Goal: Transaction & Acquisition: Purchase product/service

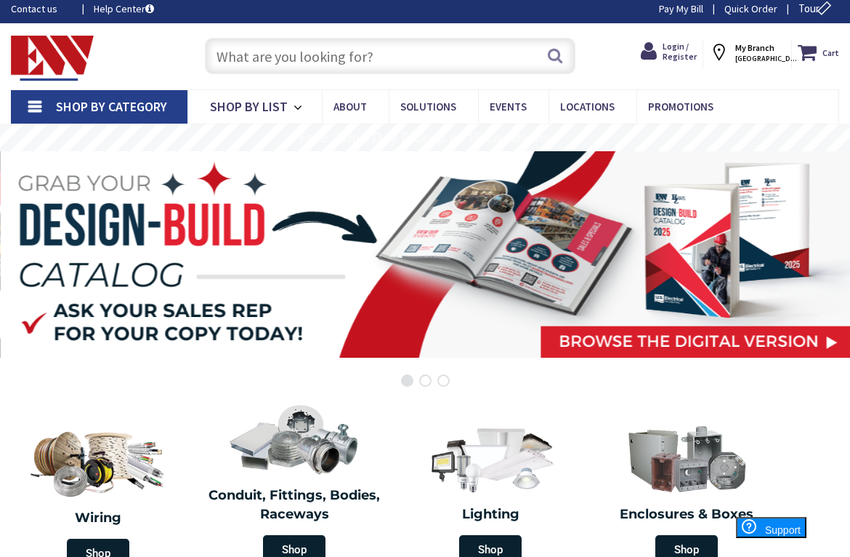
click at [475, 54] on input "text" at bounding box center [390, 56] width 371 height 36
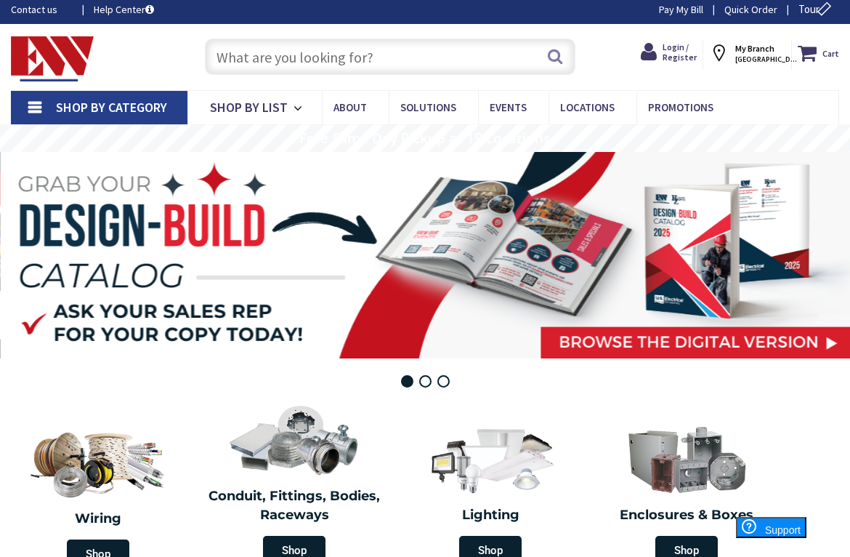
scroll to position [7, 0]
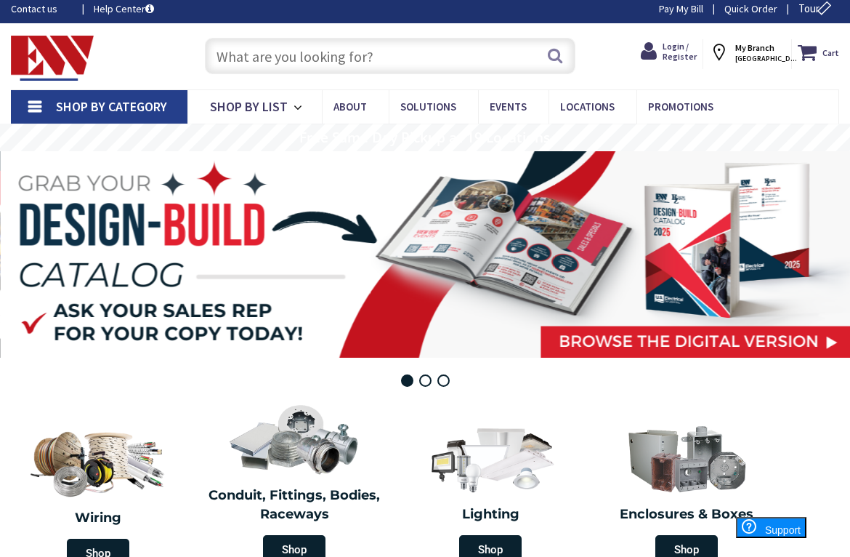
click at [400, 47] on input "text" at bounding box center [390, 56] width 371 height 36
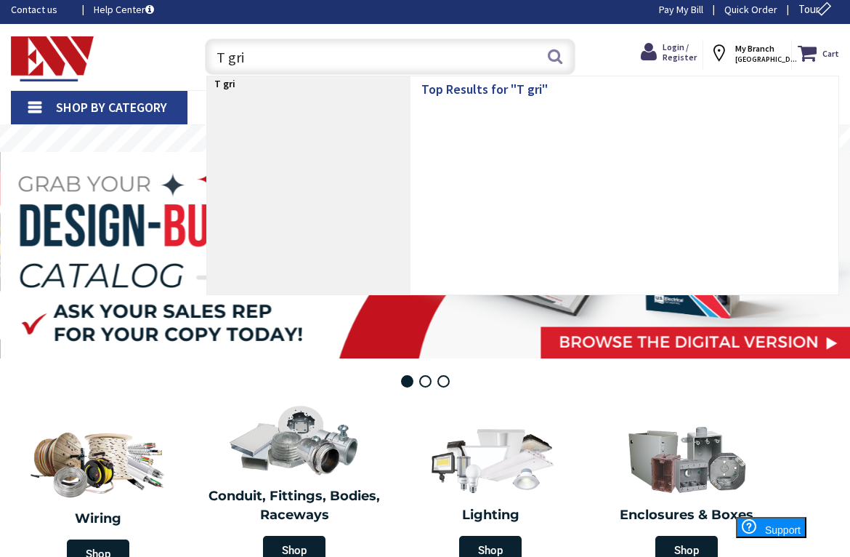
type input "T grid"
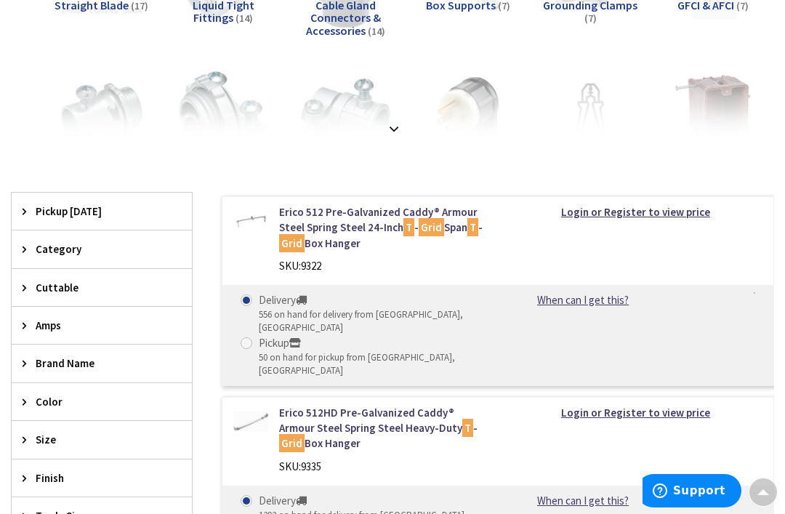
scroll to position [293, 0]
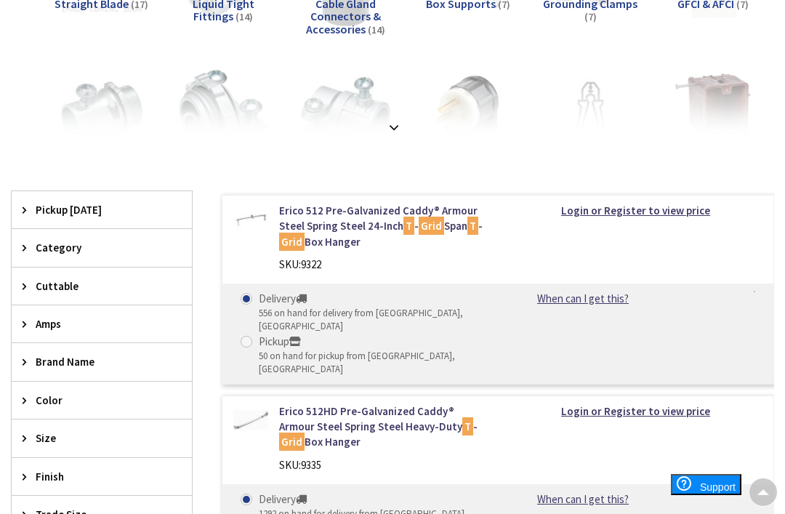
click at [448, 226] on link "Erico 512 Pre-Galvanized Caddy® Armour Steel Spring Steel 24-Inch T - Grid Span…" at bounding box center [383, 226] width 208 height 47
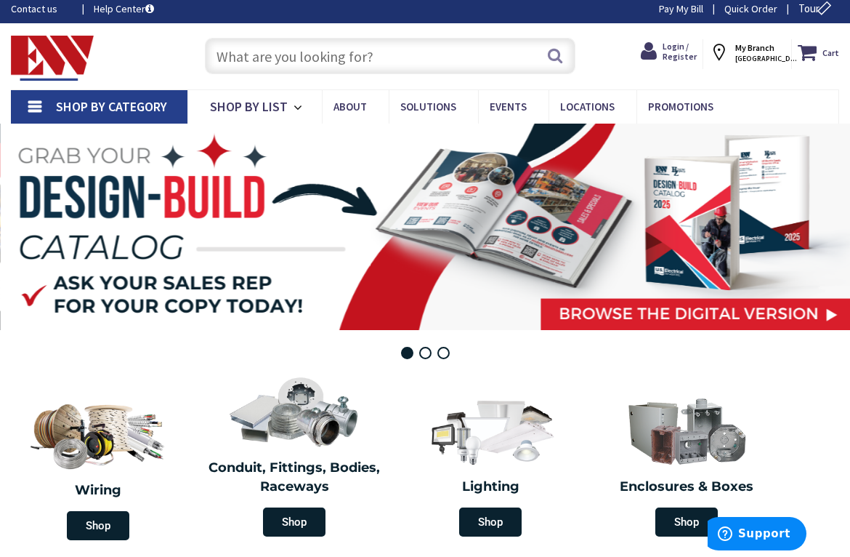
click at [475, 68] on input "text" at bounding box center [390, 56] width 371 height 36
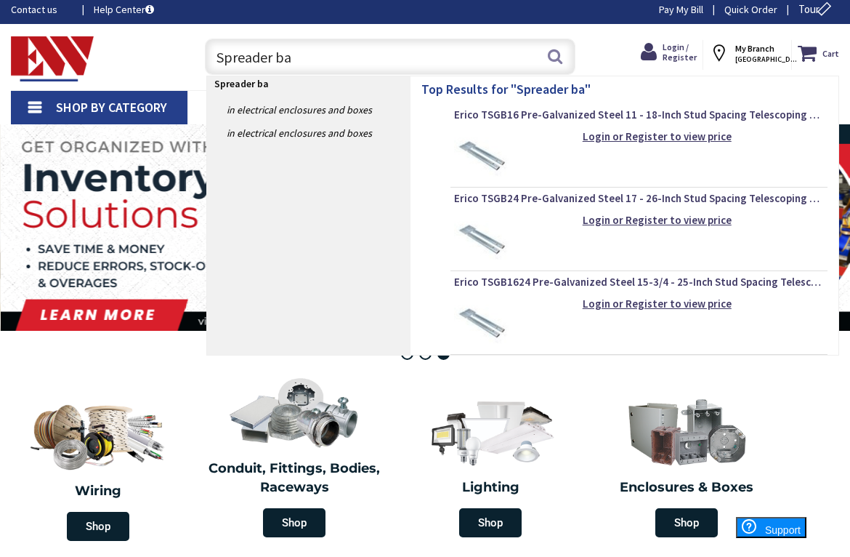
type input "Spreader bar"
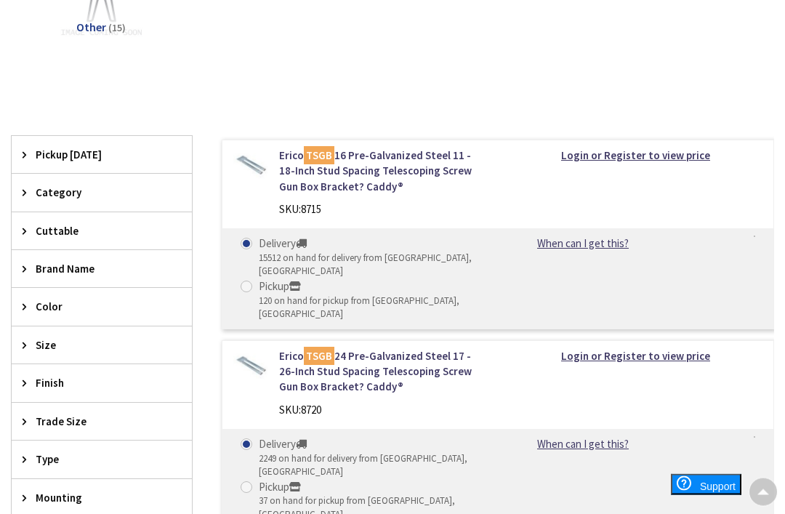
scroll to position [456, 0]
